Goal: Task Accomplishment & Management: Use online tool/utility

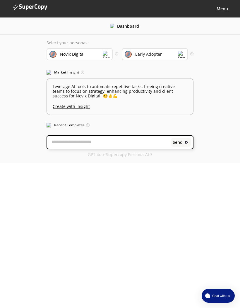
click at [220, 10] on b "Menu" at bounding box center [221, 9] width 11 height 6
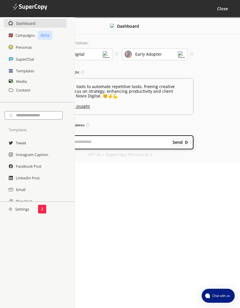
click at [27, 36] on h2 "Campaigns" at bounding box center [24, 35] width 19 height 9
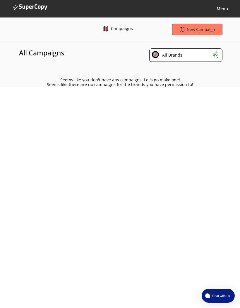
click at [221, 11] on b "Menu" at bounding box center [221, 9] width 11 height 6
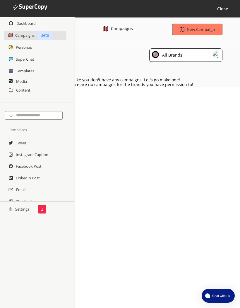
click at [29, 71] on h2 "Templates" at bounding box center [25, 71] width 18 height 9
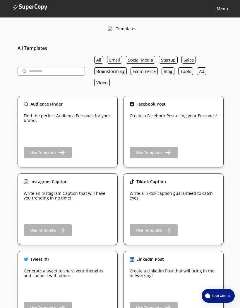
click at [203, 73] on button "Ad" at bounding box center [201, 71] width 9 height 8
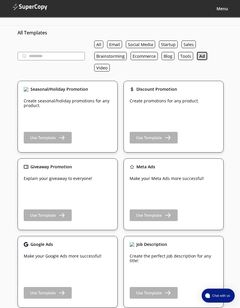
scroll to position [34, 0]
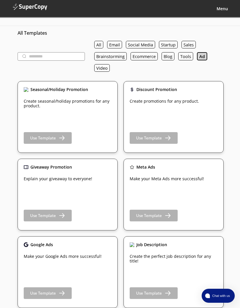
click at [50, 293] on b "Use Template" at bounding box center [43, 293] width 26 height 5
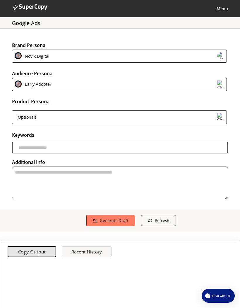
click at [220, 83] on img at bounding box center [220, 84] width 7 height 7
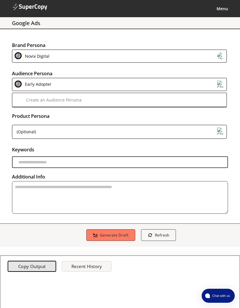
click at [218, 86] on img at bounding box center [220, 84] width 7 height 7
